Goal: Task Accomplishment & Management: Manage account settings

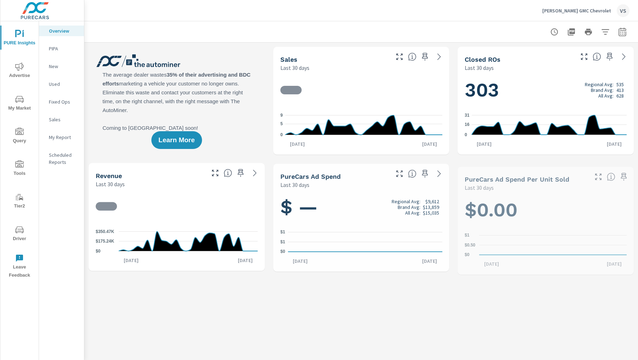
click at [13, 105] on span "My Market" at bounding box center [19, 103] width 34 height 17
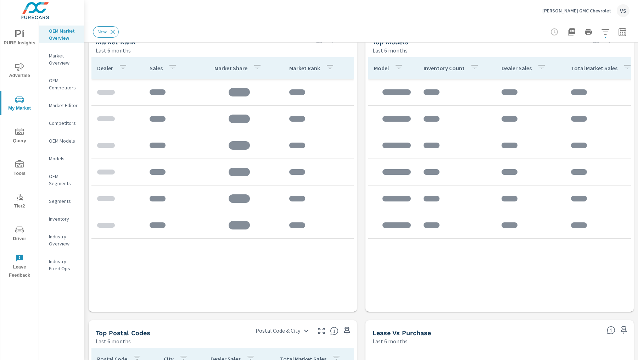
scroll to position [339, 0]
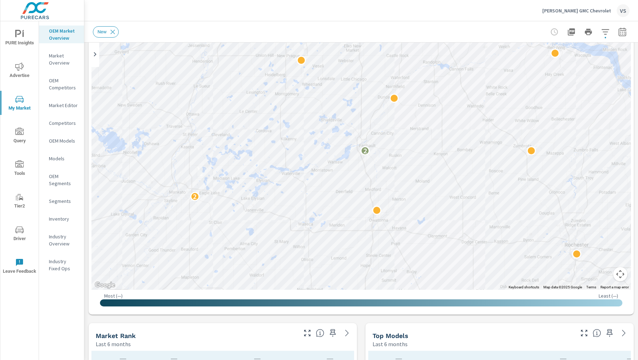
scroll to position [72, 0]
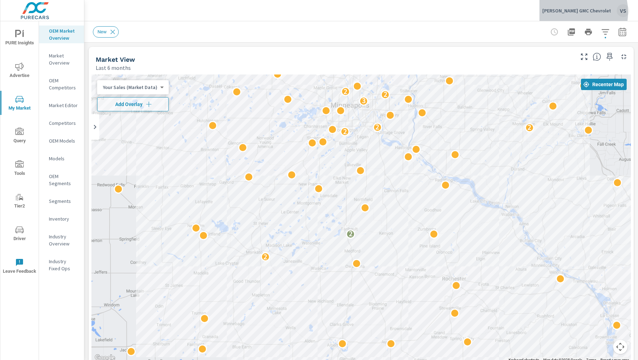
click at [572, 12] on p "Harry Brown's GMC Chevrolet" at bounding box center [576, 10] width 69 height 6
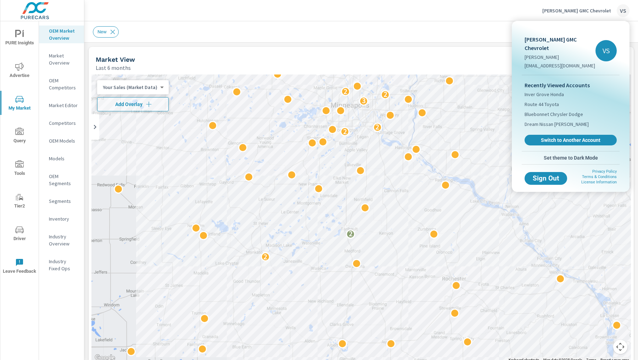
click at [600, 11] on div at bounding box center [319, 180] width 638 height 360
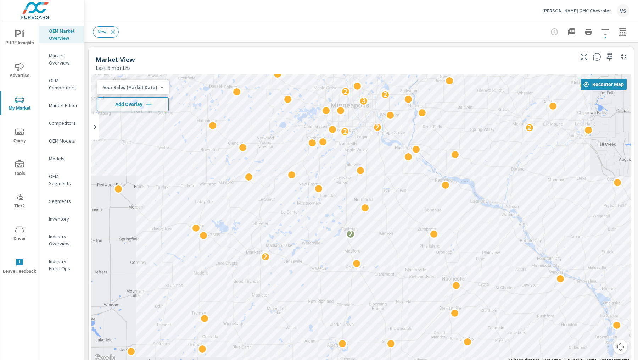
click at [593, 11] on p "Harry Brown's GMC Chevrolet" at bounding box center [576, 10] width 69 height 6
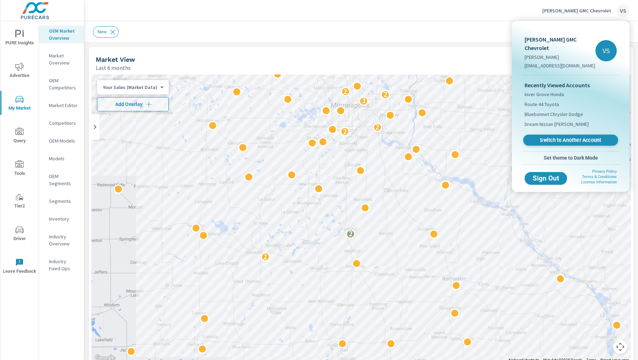
click at [582, 138] on span "Switch to Another Account" at bounding box center [570, 140] width 87 height 7
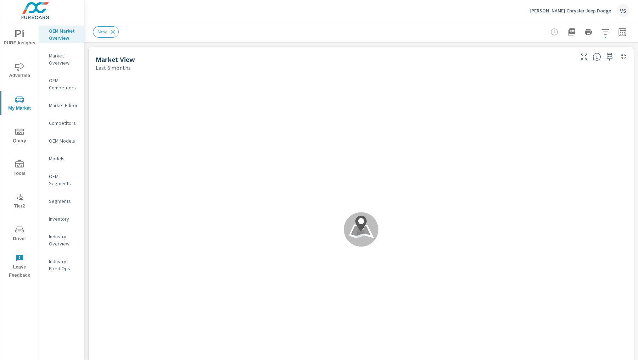
click at [347, 21] on div "[PERSON_NAME] Chrysler Jeep Dodge VS" at bounding box center [361, 10] width 537 height 21
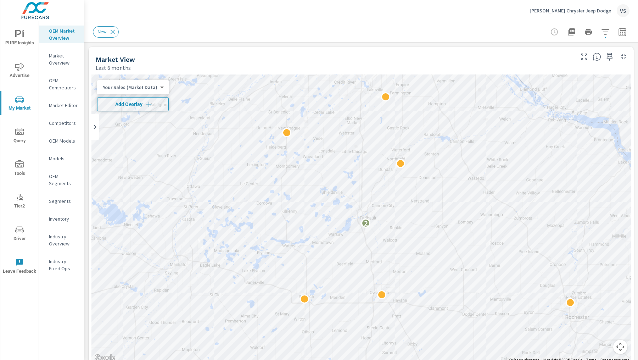
click at [143, 99] on button "Add Overlay" at bounding box center [133, 104] width 72 height 14
